Goal: Information Seeking & Learning: Learn about a topic

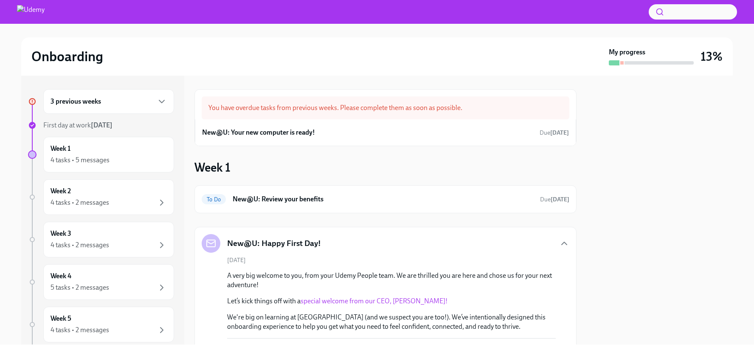
scroll to position [317, 0]
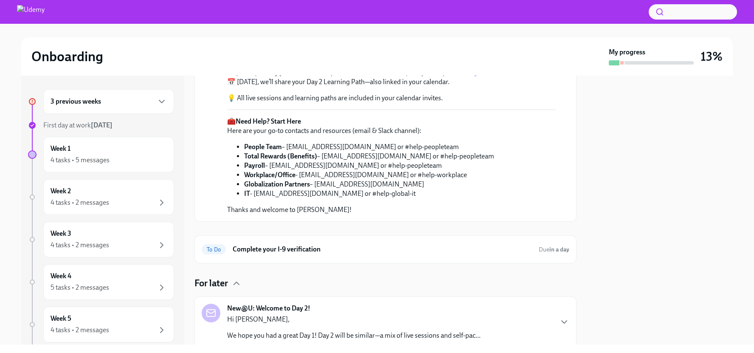
click at [678, 12] on button "button" at bounding box center [693, 11] width 88 height 15
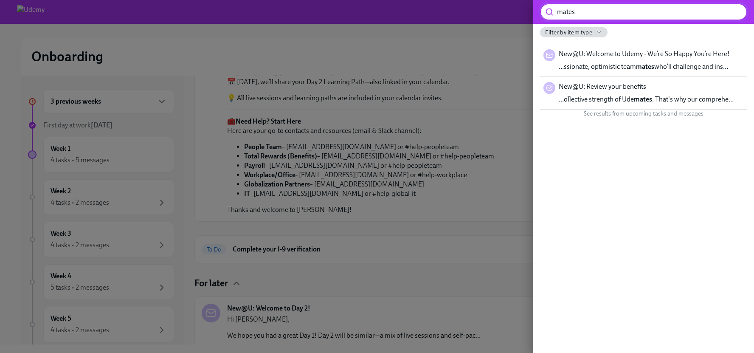
type input "mates"
click at [258, 170] on div at bounding box center [377, 176] width 754 height 353
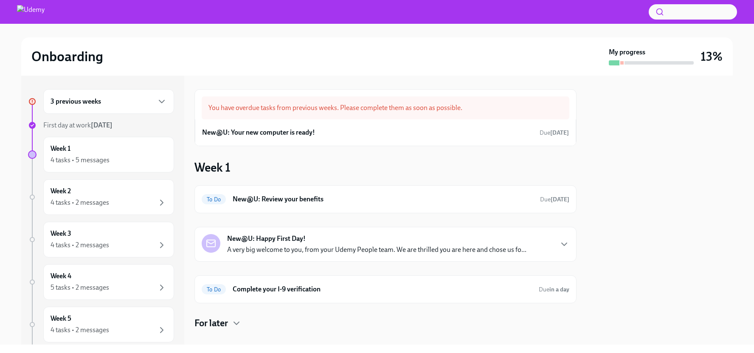
scroll to position [12, 0]
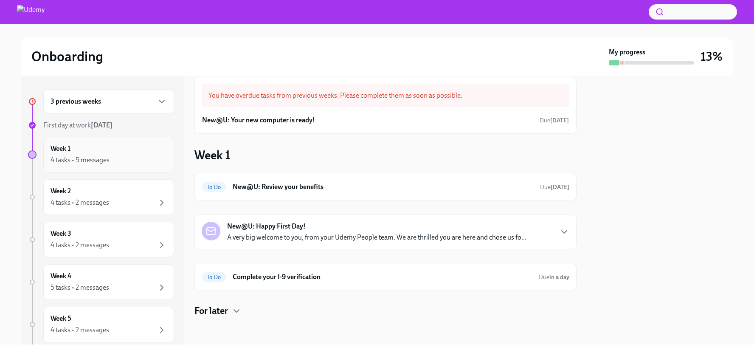
click at [100, 161] on div "4 tasks • 5 messages" at bounding box center [80, 159] width 59 height 9
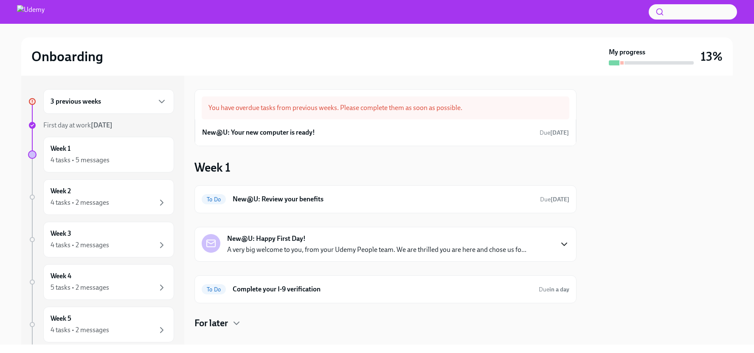
click at [559, 243] on icon "button" at bounding box center [564, 244] width 10 height 10
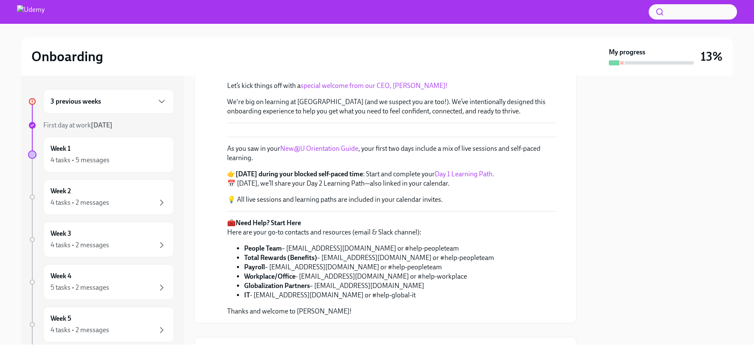
scroll to position [385, 0]
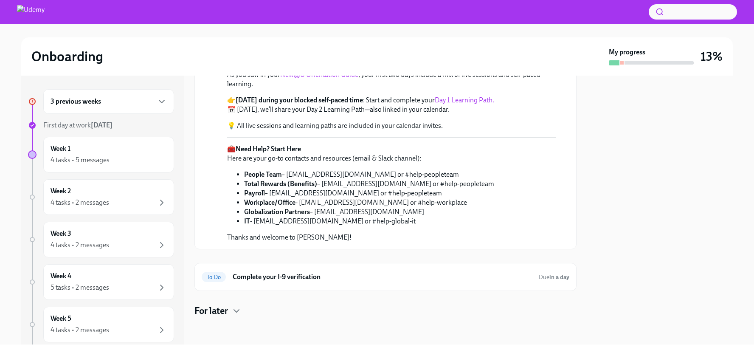
click at [449, 104] on link "Day 1 Learning Path." at bounding box center [464, 100] width 59 height 8
